Goal: Task Accomplishment & Management: Manage account settings

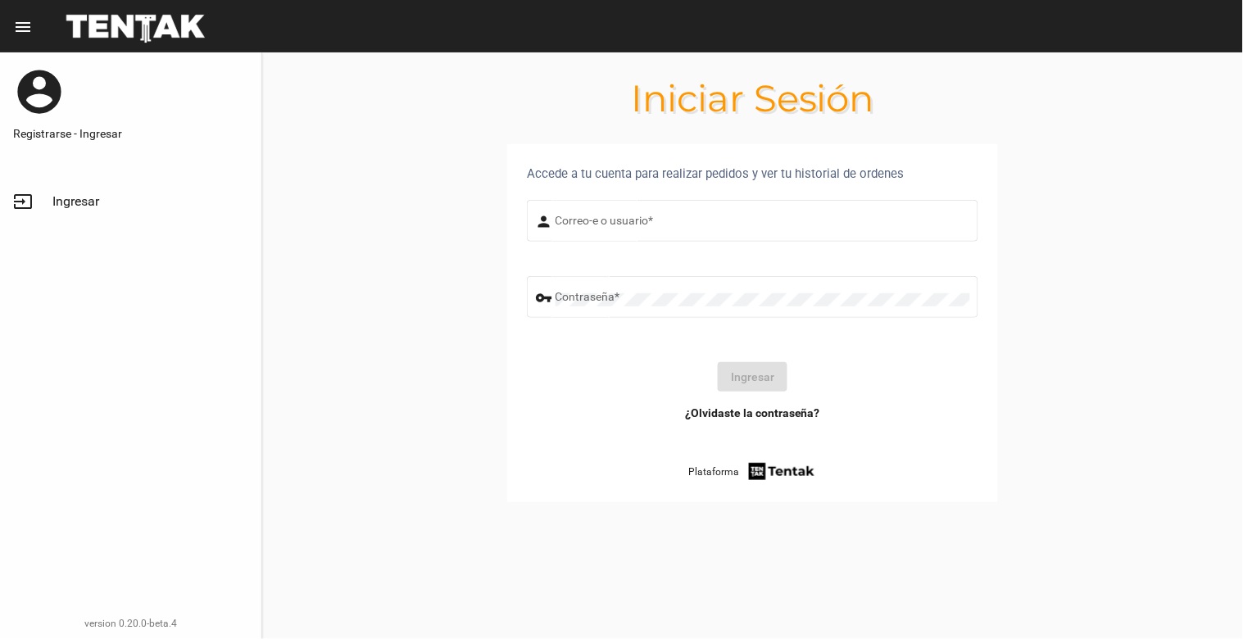
type input "natalialabancz@hotmail.com"
click at [770, 380] on button "Ingresar" at bounding box center [753, 376] width 70 height 29
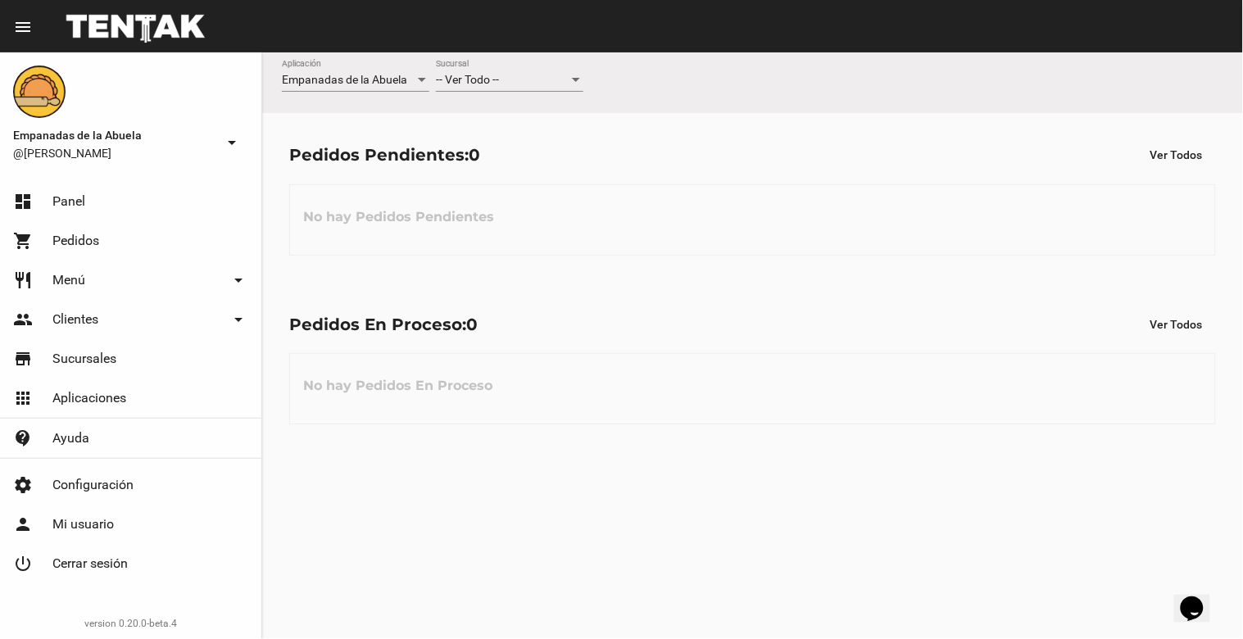
click at [574, 80] on div at bounding box center [576, 80] width 8 height 4
click at [558, 144] on span "Lomas de Zamora" at bounding box center [509, 149] width 147 height 34
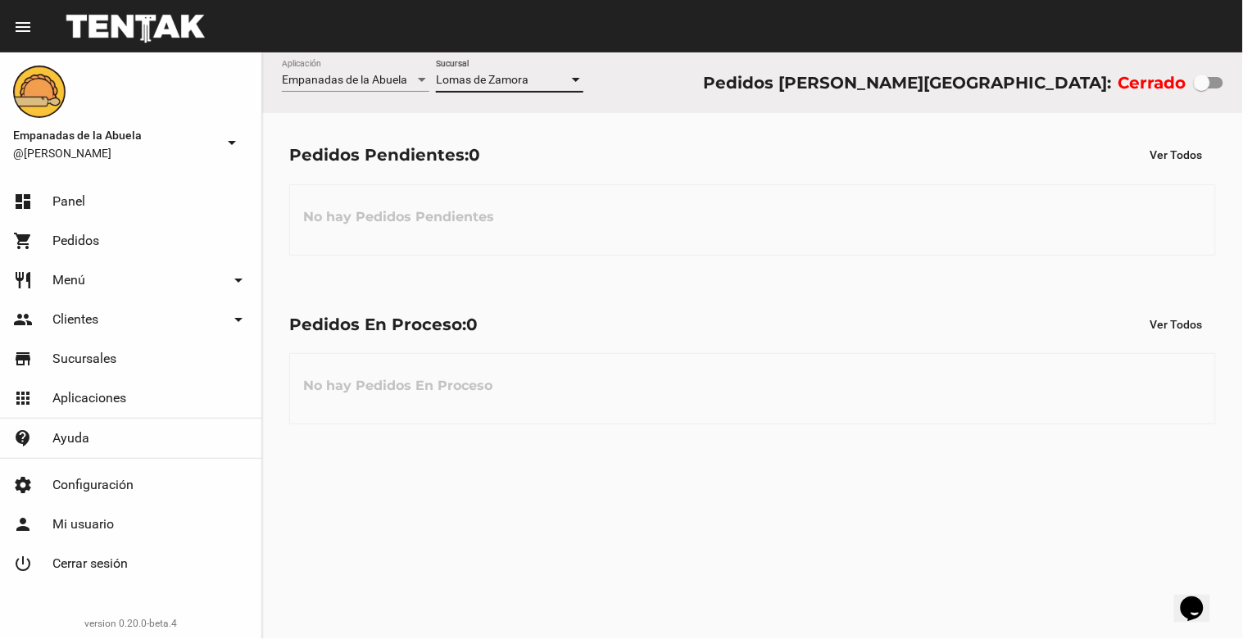
click at [1205, 88] on div at bounding box center [1202, 83] width 16 height 16
click at [1202, 88] on input "checkbox" at bounding box center [1201, 88] width 1 height 1
checkbox input "true"
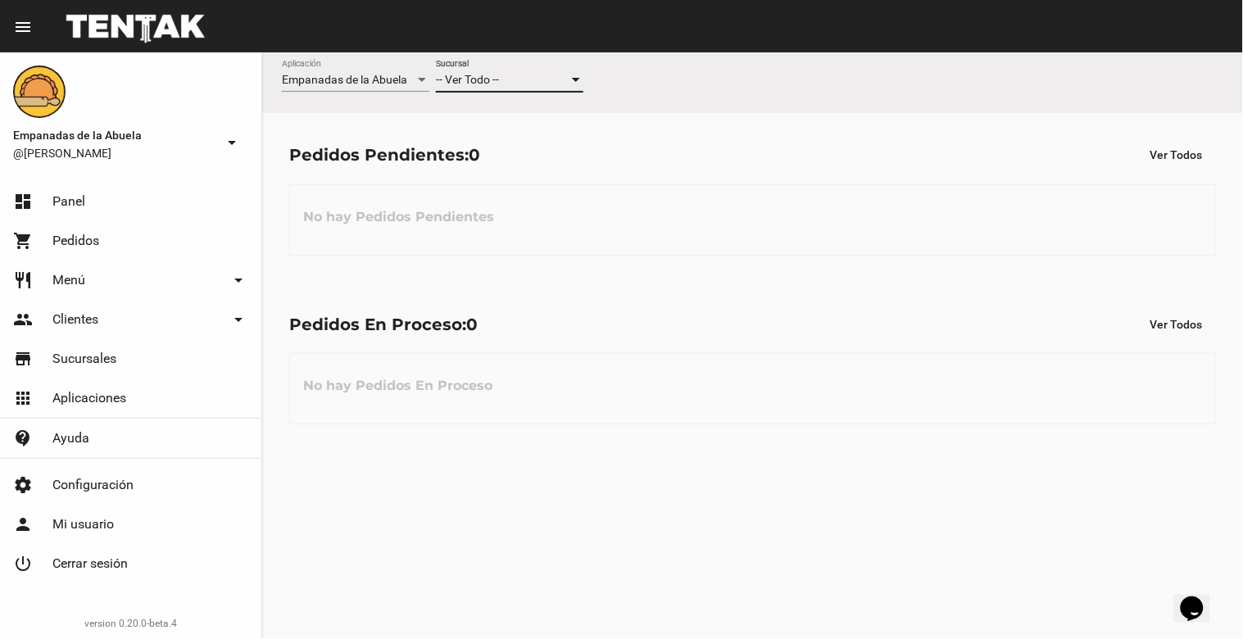
click at [571, 77] on div at bounding box center [576, 80] width 15 height 13
click at [561, 140] on span "Lomas de Zamora" at bounding box center [509, 149] width 147 height 34
